Goal: Use online tool/utility: Use online tool/utility

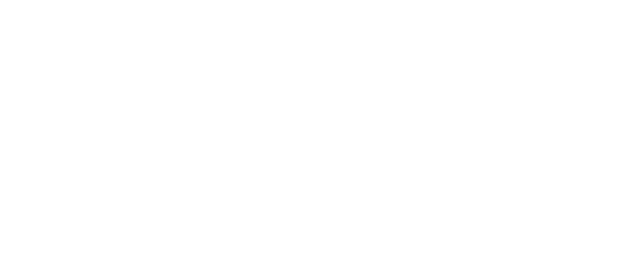
scroll to position [46, 0]
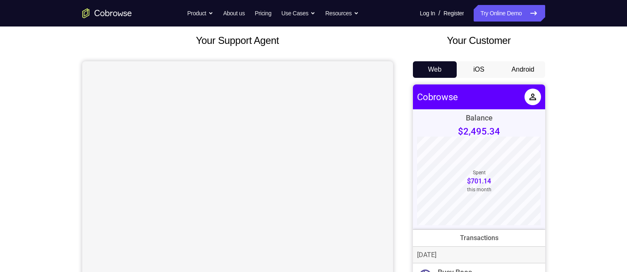
click at [530, 64] on button "Android" at bounding box center [523, 69] width 44 height 17
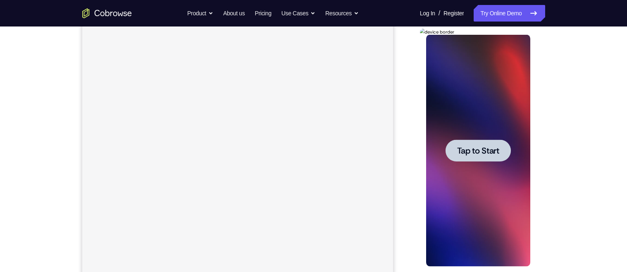
scroll to position [0, 0]
click at [484, 149] on span "Tap to Start" at bounding box center [478, 150] width 42 height 8
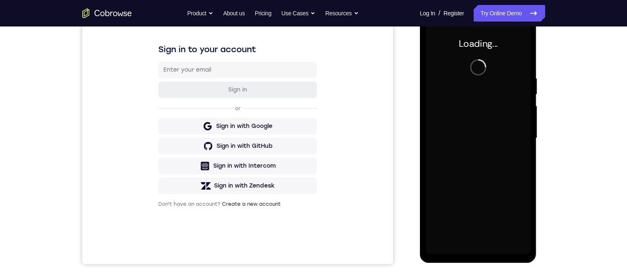
scroll to position [123, 0]
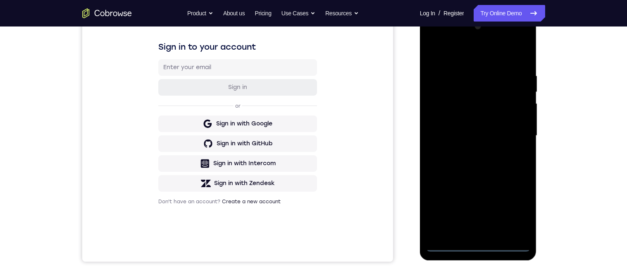
click at [484, 249] on div at bounding box center [478, 136] width 104 height 232
click at [517, 208] on div at bounding box center [478, 136] width 104 height 232
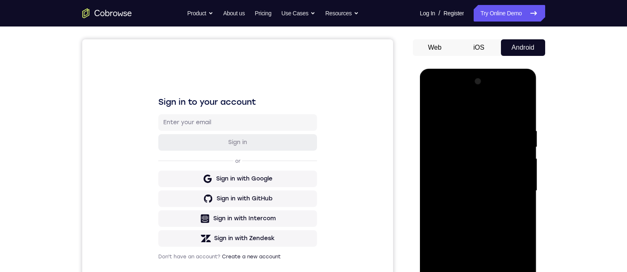
click at [489, 115] on div at bounding box center [478, 191] width 104 height 232
click at [482, 142] on div at bounding box center [478, 191] width 104 height 232
click at [499, 170] on div at bounding box center [478, 191] width 104 height 232
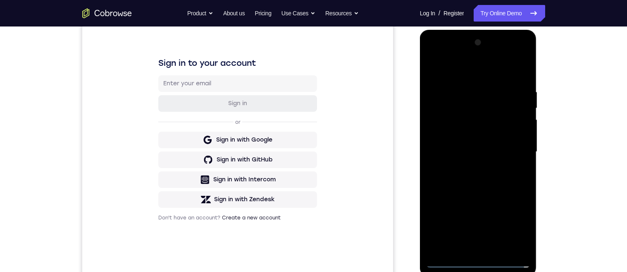
click at [496, 217] on div at bounding box center [478, 152] width 104 height 232
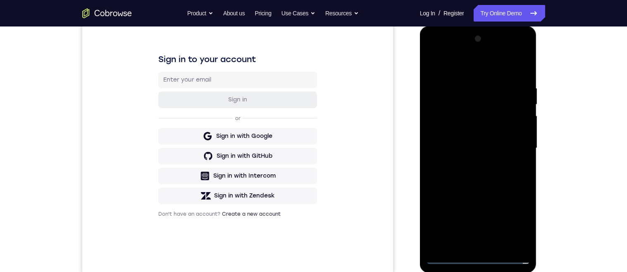
click at [514, 213] on div at bounding box center [478, 148] width 104 height 232
click at [510, 67] on div at bounding box center [478, 148] width 104 height 232
click at [508, 159] on div at bounding box center [478, 148] width 104 height 232
click at [483, 162] on div at bounding box center [478, 148] width 104 height 232
click at [500, 161] on div at bounding box center [478, 148] width 104 height 232
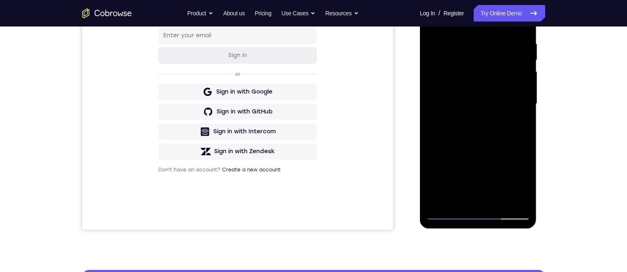
scroll to position [153, 0]
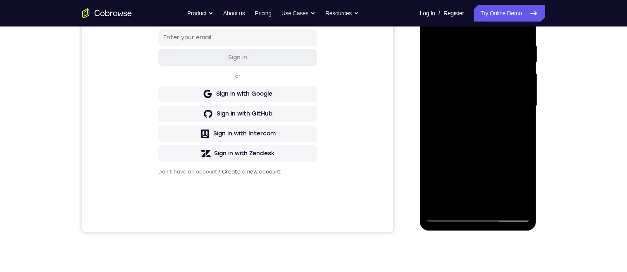
click at [476, 122] on div at bounding box center [478, 106] width 104 height 232
click at [519, 140] on div at bounding box center [478, 106] width 104 height 232
click at [522, 119] on div at bounding box center [478, 106] width 104 height 232
click at [516, 120] on div at bounding box center [478, 106] width 104 height 232
click at [516, 121] on div at bounding box center [478, 106] width 104 height 232
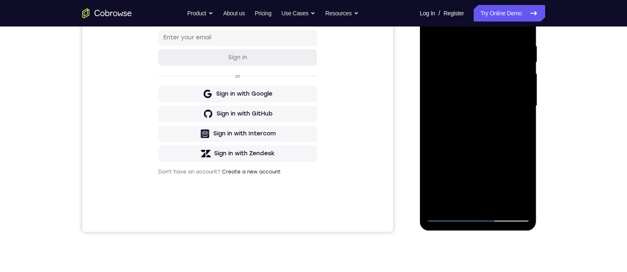
click at [516, 122] on div at bounding box center [478, 106] width 104 height 232
click at [515, 122] on div at bounding box center [478, 106] width 104 height 232
click at [516, 122] on div at bounding box center [478, 106] width 104 height 232
click at [515, 122] on div at bounding box center [478, 106] width 104 height 232
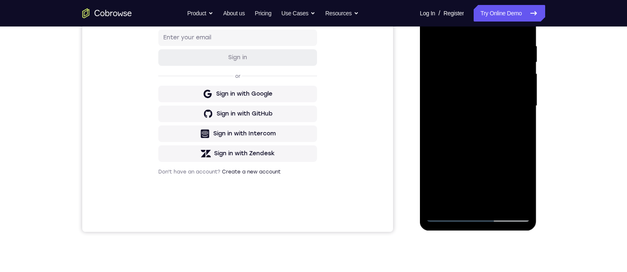
click at [516, 122] on div at bounding box center [478, 106] width 104 height 232
click at [515, 122] on div at bounding box center [478, 106] width 104 height 232
click at [516, 122] on div at bounding box center [478, 106] width 104 height 232
click at [515, 121] on div at bounding box center [478, 106] width 104 height 232
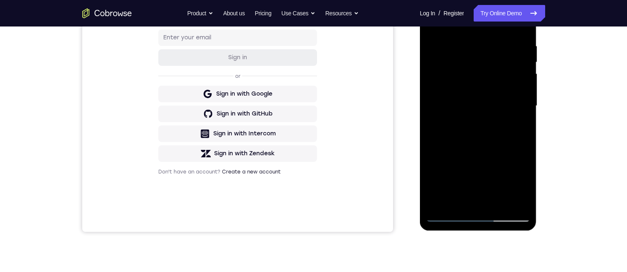
click at [515, 120] on div at bounding box center [478, 106] width 104 height 232
click at [514, 121] on div at bounding box center [478, 106] width 104 height 232
click at [514, 120] on div at bounding box center [478, 106] width 104 height 232
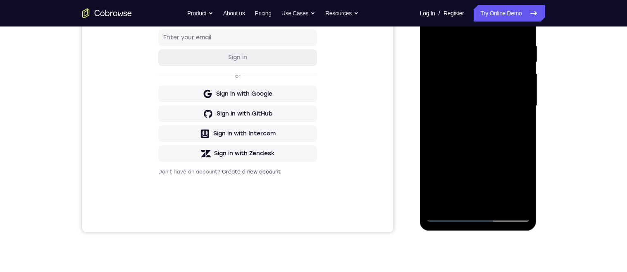
click at [514, 120] on div at bounding box center [478, 106] width 104 height 232
click at [514, 121] on div at bounding box center [478, 106] width 104 height 232
click at [513, 120] on div at bounding box center [478, 106] width 104 height 232
click at [511, 119] on div at bounding box center [478, 106] width 104 height 232
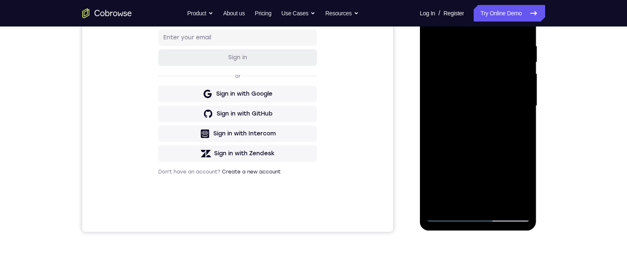
click at [512, 119] on div at bounding box center [478, 106] width 104 height 232
click at [516, 115] on div at bounding box center [478, 106] width 104 height 232
click at [511, 116] on div at bounding box center [478, 106] width 104 height 232
click at [510, 115] on div at bounding box center [478, 106] width 104 height 232
click at [509, 116] on div at bounding box center [478, 106] width 104 height 232
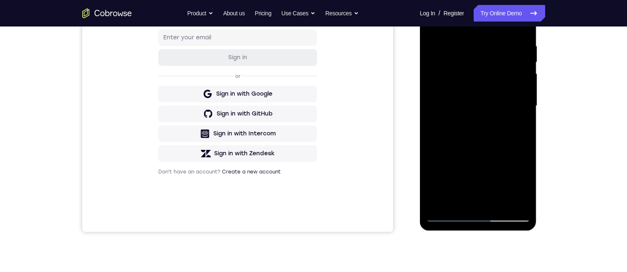
click at [508, 116] on div at bounding box center [478, 106] width 104 height 232
click at [507, 117] on div at bounding box center [478, 106] width 104 height 232
click at [506, 117] on div at bounding box center [478, 106] width 104 height 232
click at [507, 116] on div at bounding box center [478, 106] width 104 height 232
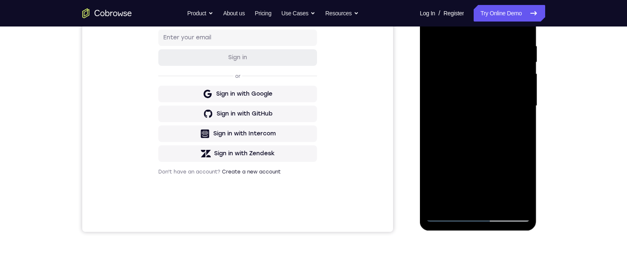
click at [506, 115] on div at bounding box center [478, 106] width 104 height 232
click at [505, 117] on div at bounding box center [478, 106] width 104 height 232
click at [508, 115] on div at bounding box center [478, 106] width 104 height 232
click at [508, 114] on div at bounding box center [478, 106] width 104 height 232
click at [505, 116] on div at bounding box center [478, 106] width 104 height 232
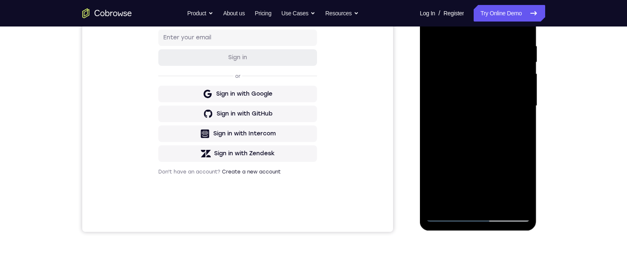
click at [507, 115] on div at bounding box center [478, 106] width 104 height 232
click at [508, 115] on div at bounding box center [478, 106] width 104 height 232
click at [510, 114] on div at bounding box center [478, 106] width 104 height 232
click at [507, 115] on div at bounding box center [478, 106] width 104 height 232
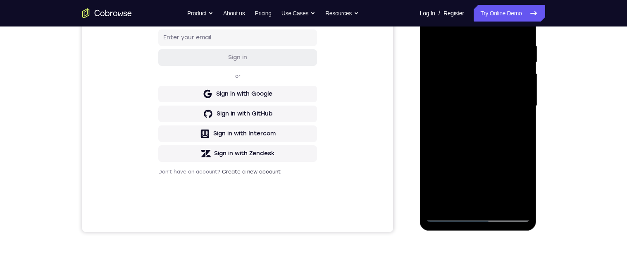
click at [508, 114] on div at bounding box center [478, 106] width 104 height 232
click at [504, 116] on div at bounding box center [478, 106] width 104 height 232
click at [507, 114] on div at bounding box center [478, 106] width 104 height 232
click at [505, 114] on div at bounding box center [478, 106] width 104 height 232
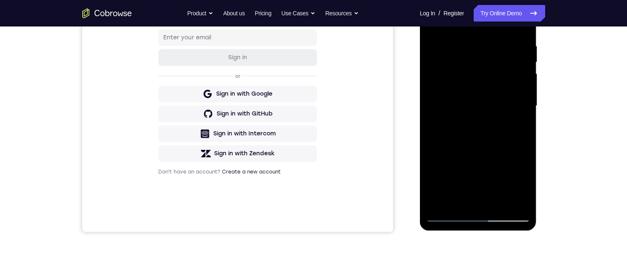
click at [507, 114] on div at bounding box center [478, 106] width 104 height 232
click at [506, 115] on div at bounding box center [478, 106] width 104 height 232
click at [507, 114] on div at bounding box center [478, 106] width 104 height 232
click at [513, 117] on div at bounding box center [478, 106] width 104 height 232
click at [510, 117] on div at bounding box center [478, 106] width 104 height 232
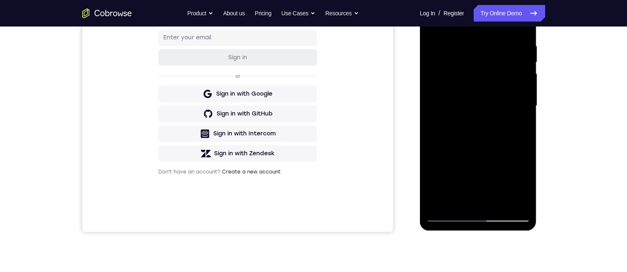
click at [509, 118] on div at bounding box center [478, 106] width 104 height 232
click at [508, 117] on div at bounding box center [478, 106] width 104 height 232
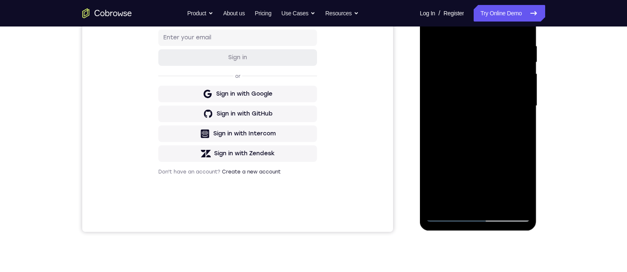
click at [510, 117] on div at bounding box center [478, 106] width 104 height 232
click at [512, 115] on div at bounding box center [478, 106] width 104 height 232
click at [511, 117] on div at bounding box center [478, 106] width 104 height 232
click at [512, 115] on div at bounding box center [478, 106] width 104 height 232
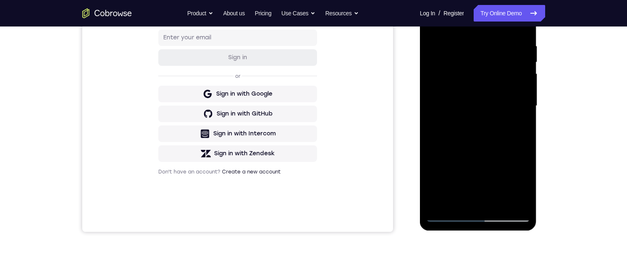
click at [507, 117] on div at bounding box center [478, 106] width 104 height 232
click at [508, 116] on div at bounding box center [478, 106] width 104 height 232
click at [509, 115] on div at bounding box center [478, 106] width 104 height 232
click at [511, 115] on div at bounding box center [478, 106] width 104 height 232
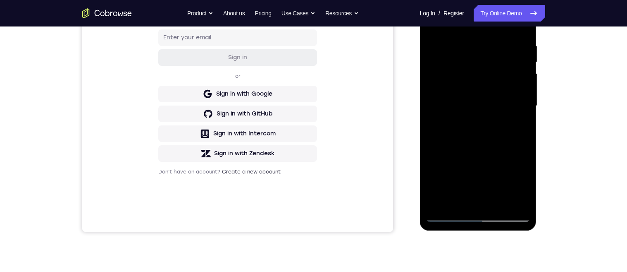
click at [508, 117] on div at bounding box center [478, 106] width 104 height 232
click at [506, 118] on div at bounding box center [478, 106] width 104 height 232
click at [506, 117] on div at bounding box center [478, 106] width 104 height 232
click at [508, 118] on div at bounding box center [478, 106] width 104 height 232
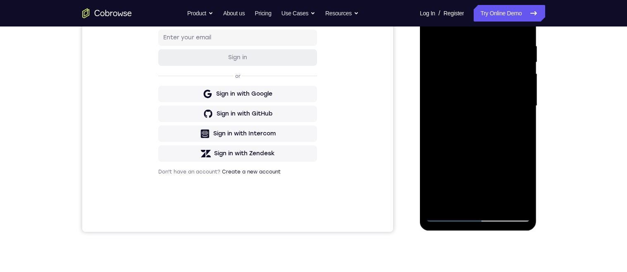
click at [508, 117] on div at bounding box center [478, 106] width 104 height 232
click at [509, 117] on div at bounding box center [478, 106] width 104 height 232
click at [511, 116] on div at bounding box center [478, 106] width 104 height 232
click at [511, 117] on div at bounding box center [478, 106] width 104 height 232
click at [511, 115] on div at bounding box center [478, 106] width 104 height 232
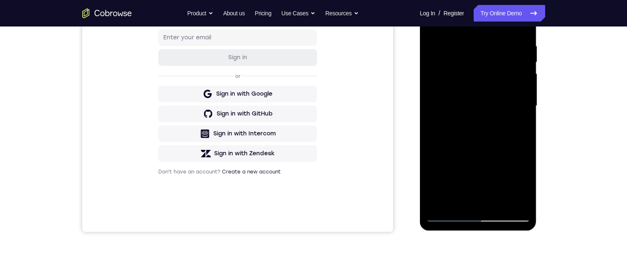
click at [512, 116] on div at bounding box center [478, 106] width 104 height 232
click at [513, 116] on div at bounding box center [478, 106] width 104 height 232
click at [513, 118] on div at bounding box center [478, 106] width 104 height 232
click at [510, 117] on div at bounding box center [478, 106] width 104 height 232
click at [511, 115] on div at bounding box center [478, 106] width 104 height 232
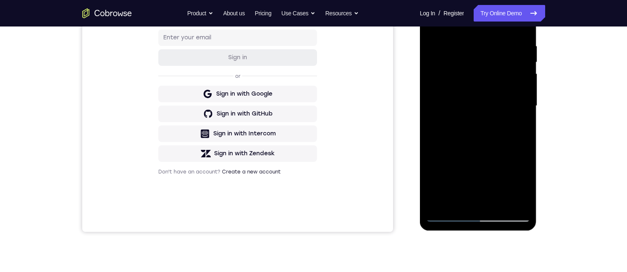
click at [511, 115] on div at bounding box center [478, 106] width 104 height 232
click at [512, 115] on div at bounding box center [478, 106] width 104 height 232
click at [511, 115] on div at bounding box center [478, 106] width 104 height 232
click at [512, 117] on div at bounding box center [478, 106] width 104 height 232
click at [513, 117] on div at bounding box center [478, 106] width 104 height 232
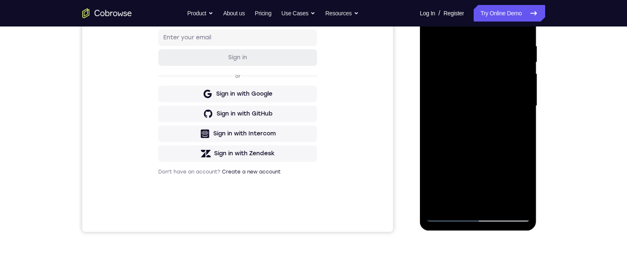
click at [511, 117] on div at bounding box center [478, 106] width 104 height 232
click at [511, 116] on div at bounding box center [478, 106] width 104 height 232
click at [513, 115] on div at bounding box center [478, 106] width 104 height 232
click at [515, 115] on div at bounding box center [478, 106] width 104 height 232
click at [512, 115] on div at bounding box center [478, 106] width 104 height 232
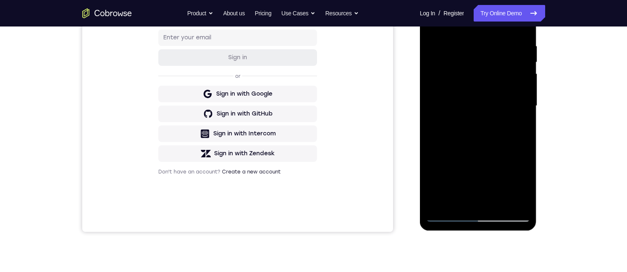
click at [512, 115] on div at bounding box center [478, 106] width 104 height 232
click at [510, 115] on div at bounding box center [478, 106] width 104 height 232
click at [512, 119] on div at bounding box center [478, 106] width 104 height 232
click at [509, 118] on div at bounding box center [478, 106] width 104 height 232
click at [510, 117] on div at bounding box center [478, 106] width 104 height 232
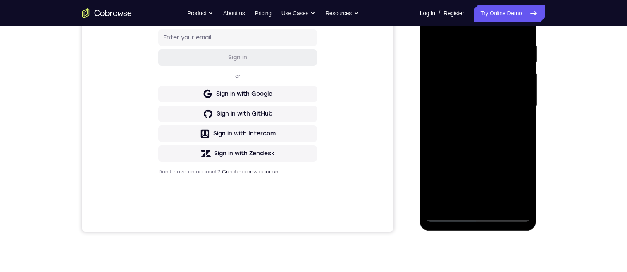
click at [511, 115] on div at bounding box center [478, 106] width 104 height 232
click at [506, 115] on div at bounding box center [478, 106] width 104 height 232
click at [510, 115] on div at bounding box center [478, 106] width 104 height 232
click at [509, 113] on div at bounding box center [478, 106] width 104 height 232
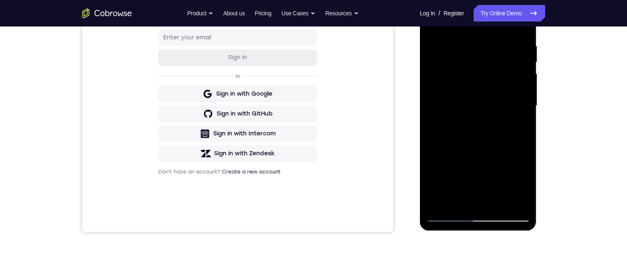
click at [509, 115] on div at bounding box center [478, 106] width 104 height 232
click at [508, 114] on div at bounding box center [478, 106] width 104 height 232
